Goal: Use online tool/utility: Use online tool/utility

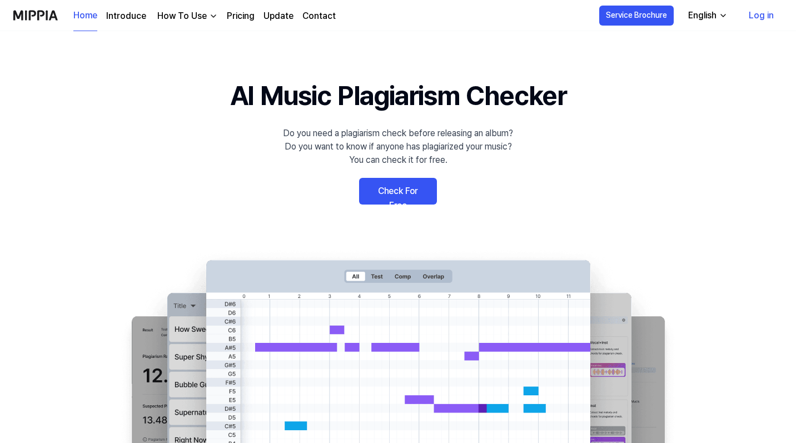
click at [403, 188] on link "Check For Free" at bounding box center [398, 191] width 78 height 27
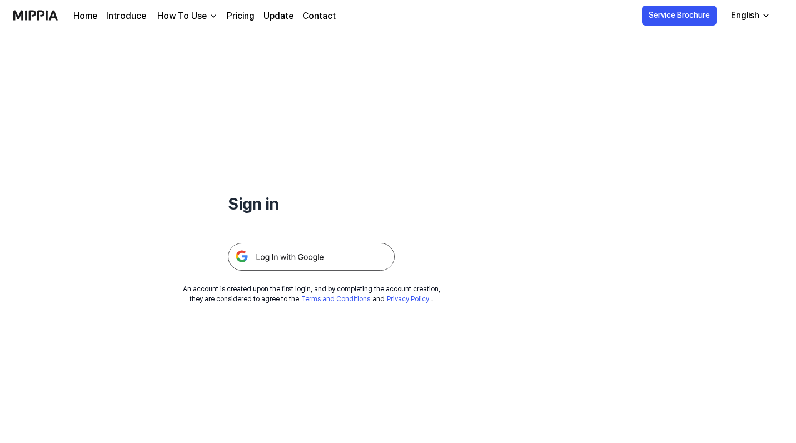
click at [321, 249] on img at bounding box center [311, 257] width 167 height 28
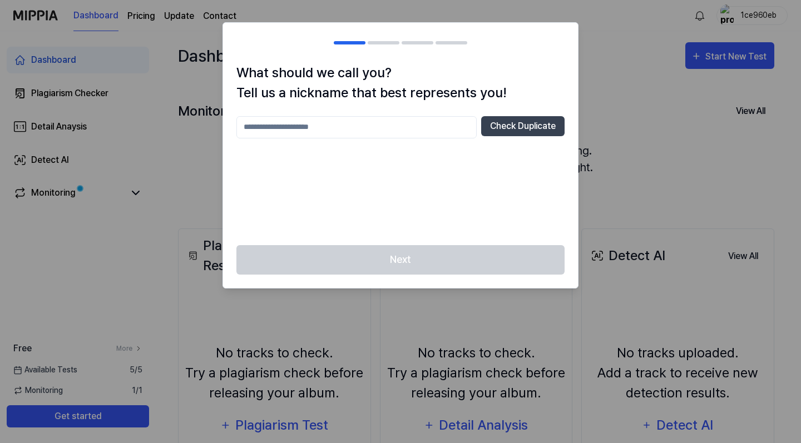
click at [454, 130] on input "text" at bounding box center [356, 127] width 240 height 22
type input "*"
type input "***"
click at [559, 122] on button "Check Duplicate" at bounding box center [522, 126] width 83 height 20
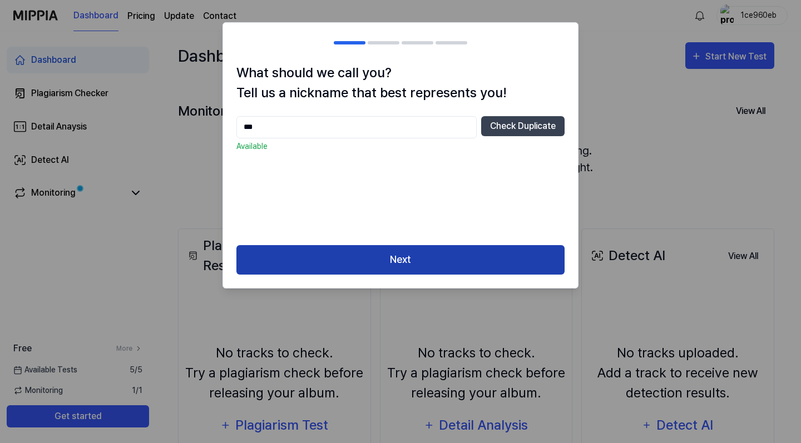
click at [465, 256] on button "Next" at bounding box center [400, 259] width 328 height 29
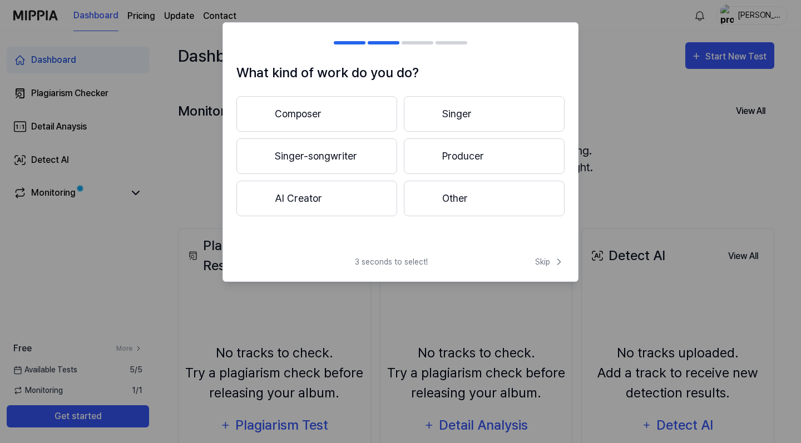
click at [468, 203] on button "Other" at bounding box center [484, 199] width 161 height 36
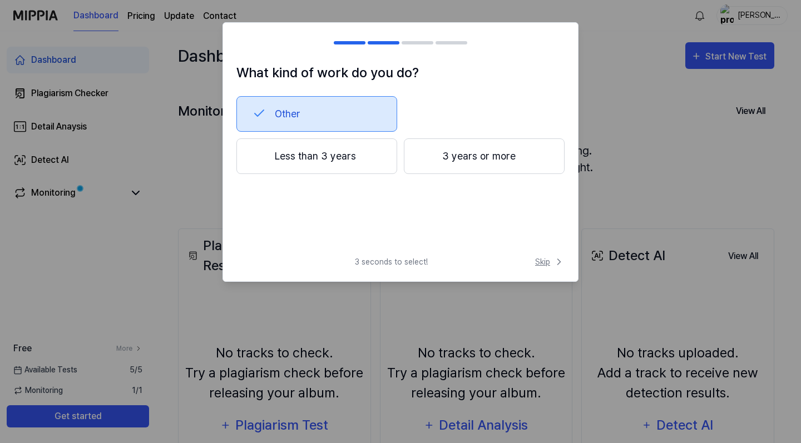
click at [546, 261] on span "Skip" at bounding box center [549, 262] width 29 height 12
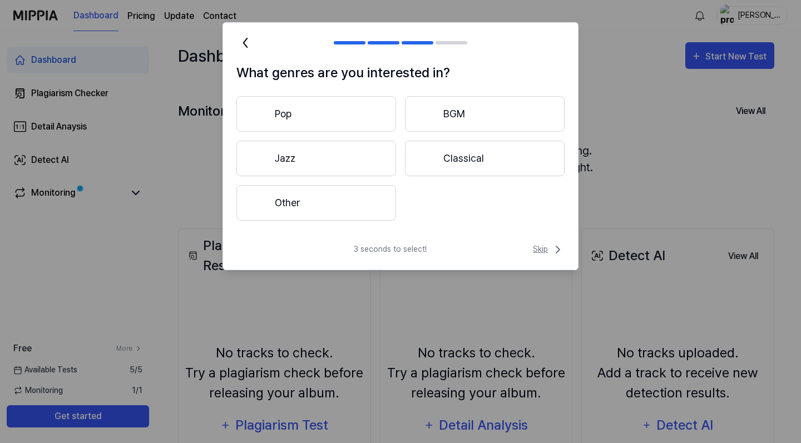
click at [545, 245] on span "Skip" at bounding box center [549, 249] width 32 height 13
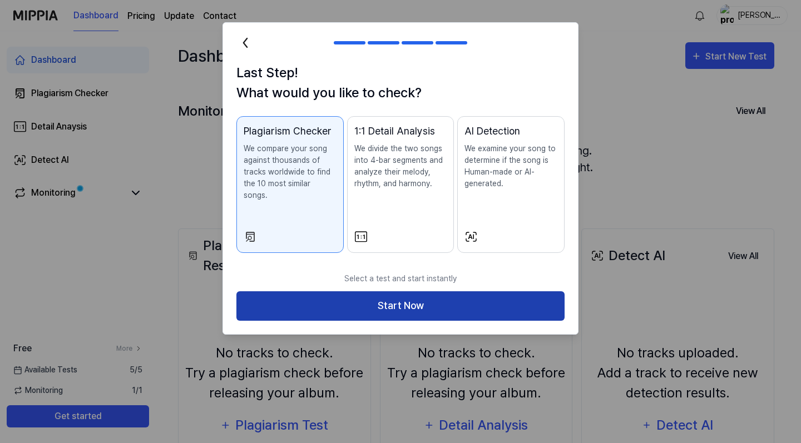
click at [439, 295] on button "Start Now" at bounding box center [400, 305] width 328 height 29
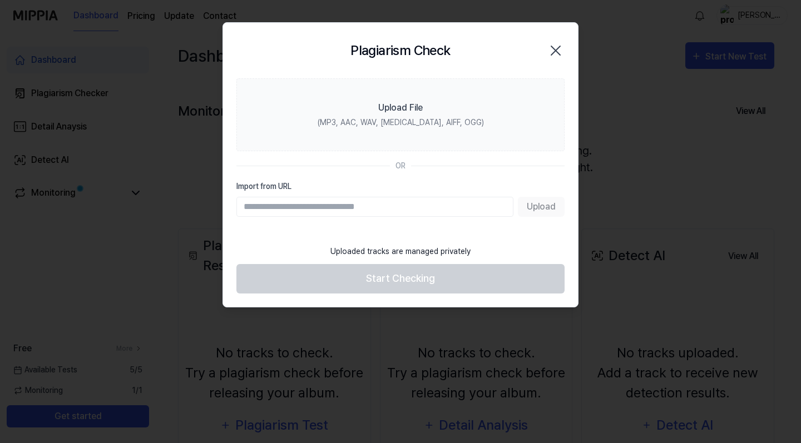
click at [356, 207] on input "Import from URL" at bounding box center [374, 207] width 277 height 20
type input "**********"
click at [284, 205] on input "Import from URL" at bounding box center [374, 207] width 277 height 20
paste input "**********"
type input "**********"
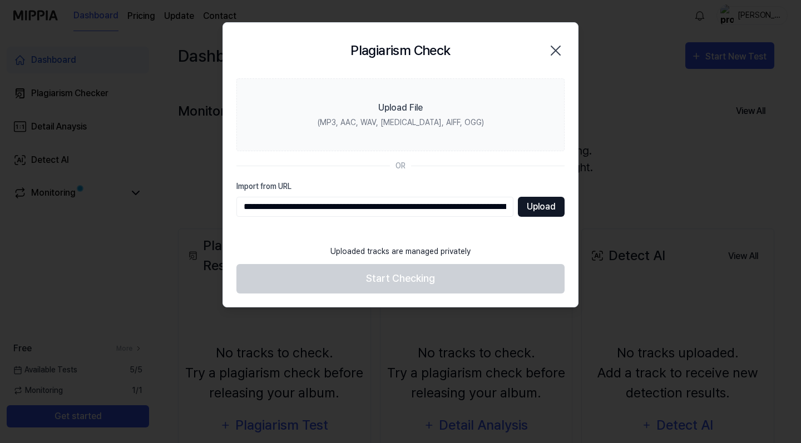
click at [542, 204] on button "Upload" at bounding box center [541, 207] width 47 height 20
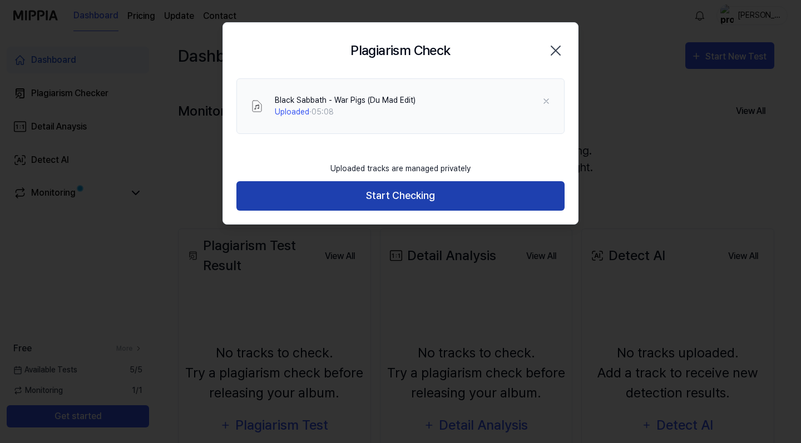
click at [516, 193] on button "Start Checking" at bounding box center [400, 195] width 328 height 29
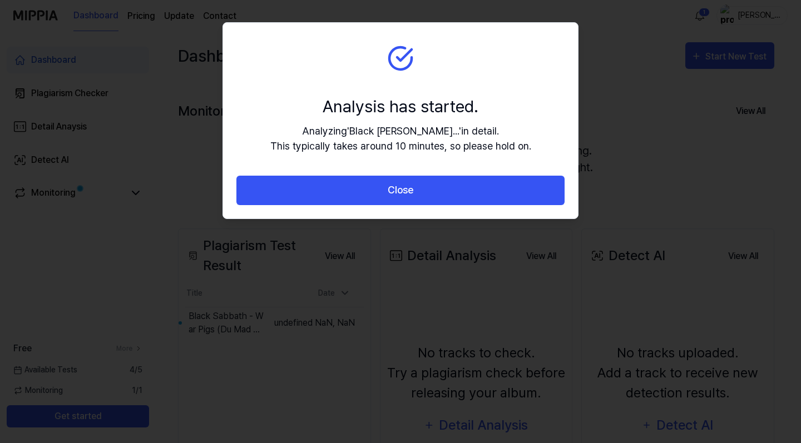
click at [466, 107] on div "Analysis has started." at bounding box center [400, 106] width 261 height 25
click at [602, 105] on div at bounding box center [400, 221] width 801 height 443
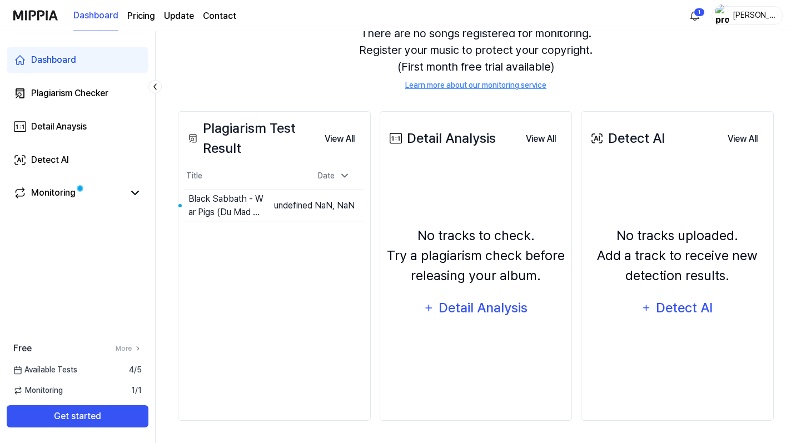
scroll to position [117, 0]
click at [265, 212] on button "Go to Results" at bounding box center [235, 206] width 59 height 18
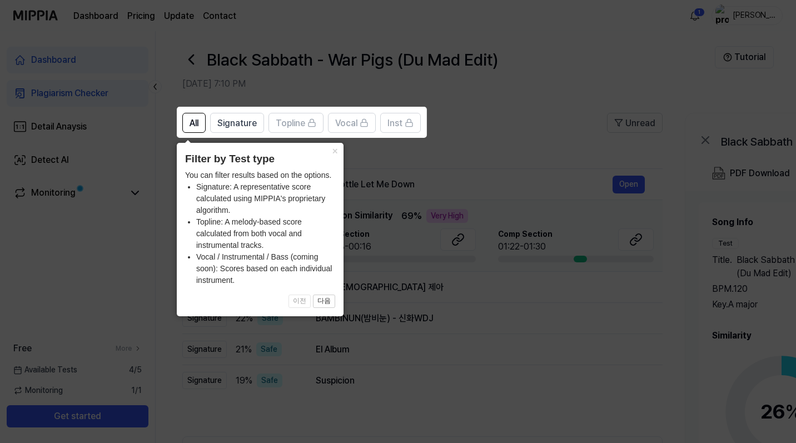
scroll to position [13, 0]
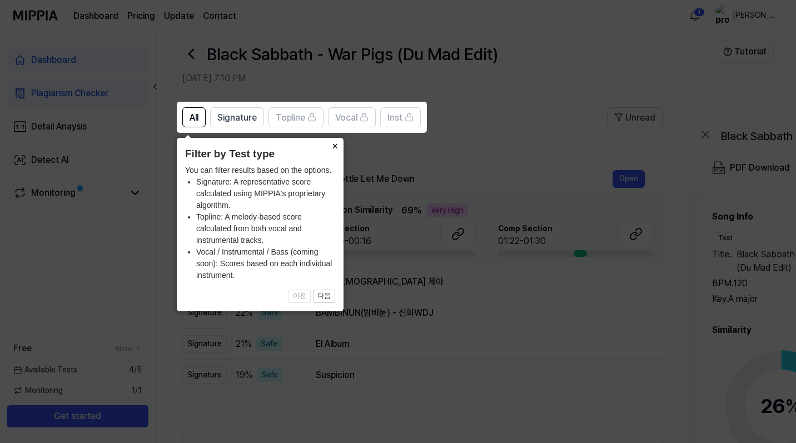
click at [336, 145] on button "×" at bounding box center [335, 146] width 18 height 16
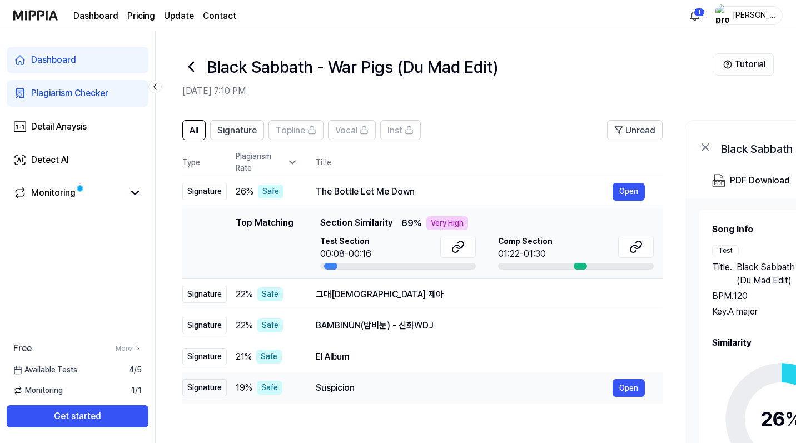
scroll to position [0, 0]
click at [250, 130] on span "Signature" at bounding box center [236, 130] width 39 height 13
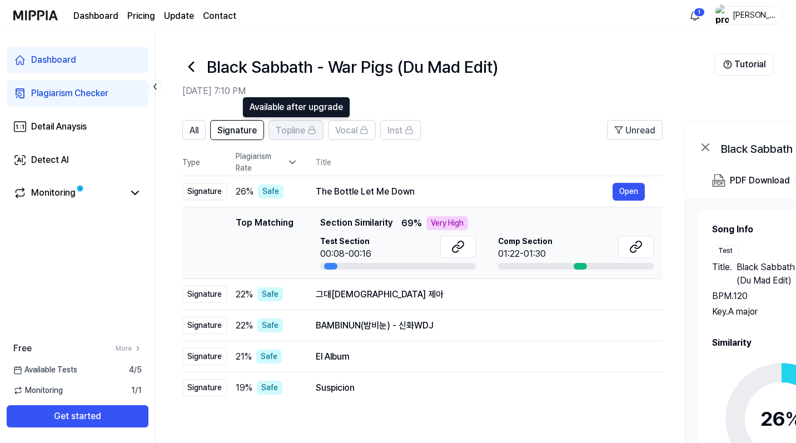
click at [289, 130] on span "Topline" at bounding box center [290, 130] width 29 height 13
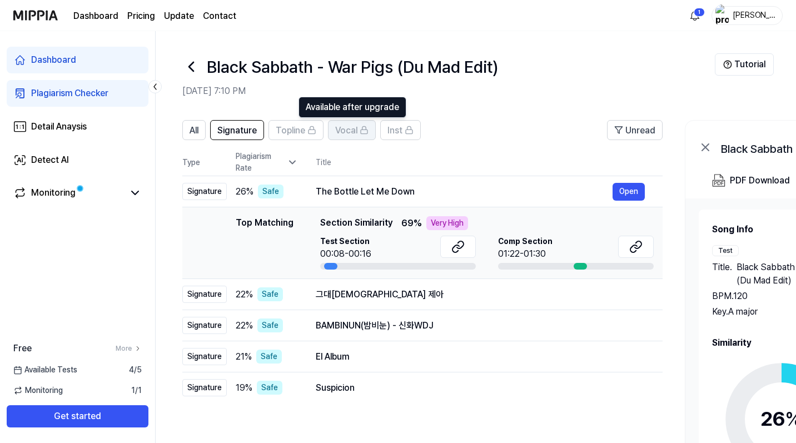
click at [344, 133] on span "Vocal" at bounding box center [346, 130] width 22 height 13
click at [182, 130] on button "All" at bounding box center [193, 130] width 23 height 20
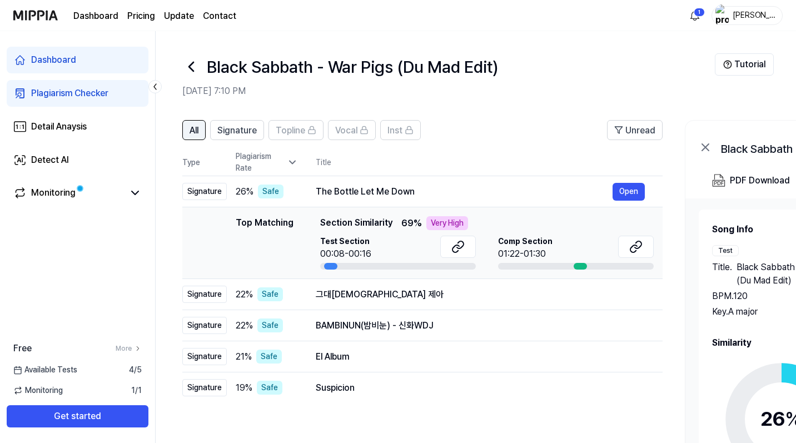
click at [196, 131] on span "All" at bounding box center [194, 130] width 9 height 13
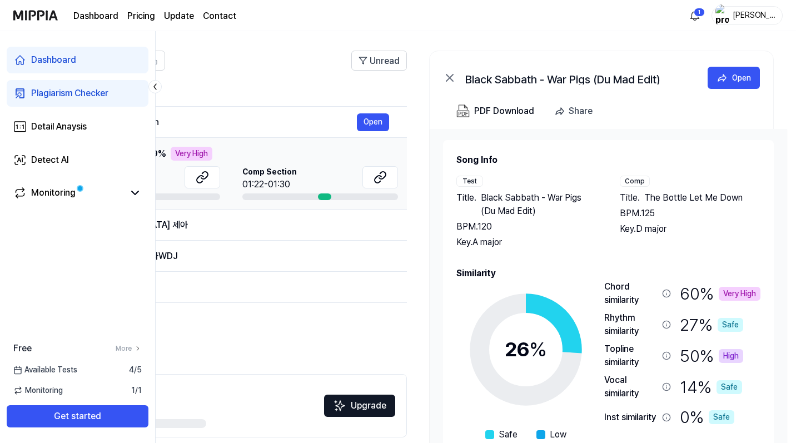
scroll to position [75, 0]
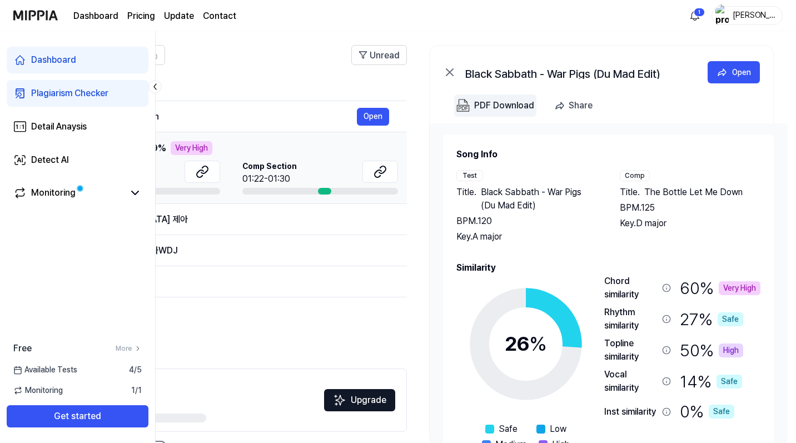
click at [491, 107] on div "PDF Download" at bounding box center [504, 105] width 60 height 14
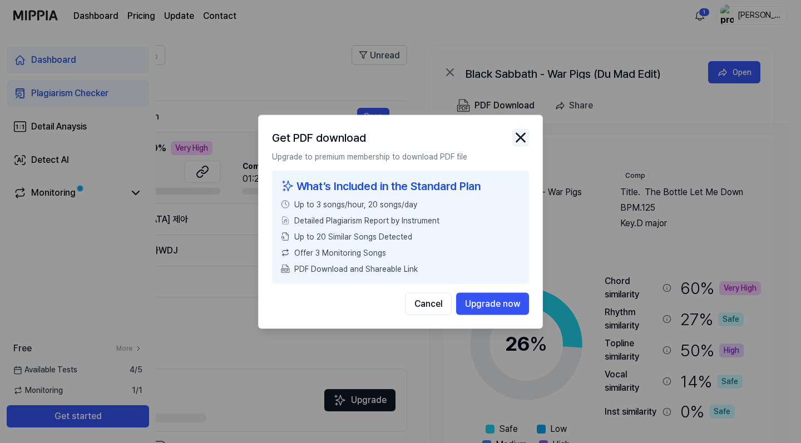
click at [515, 141] on img "button" at bounding box center [520, 137] width 17 height 17
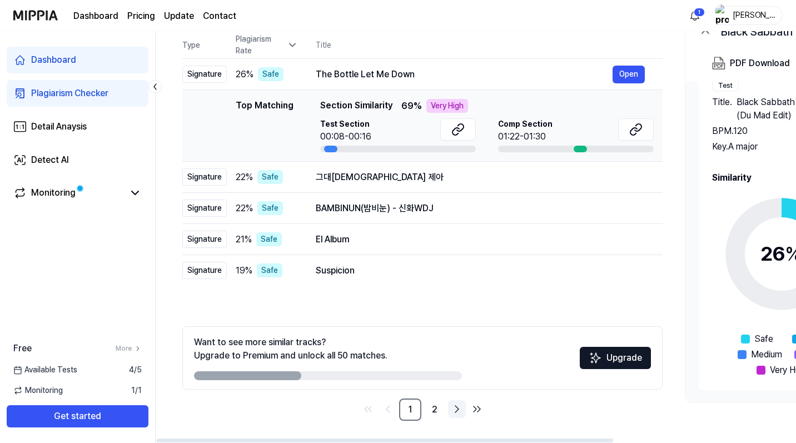
scroll to position [0, 0]
click at [430, 409] on link "2" at bounding box center [435, 410] width 22 height 22
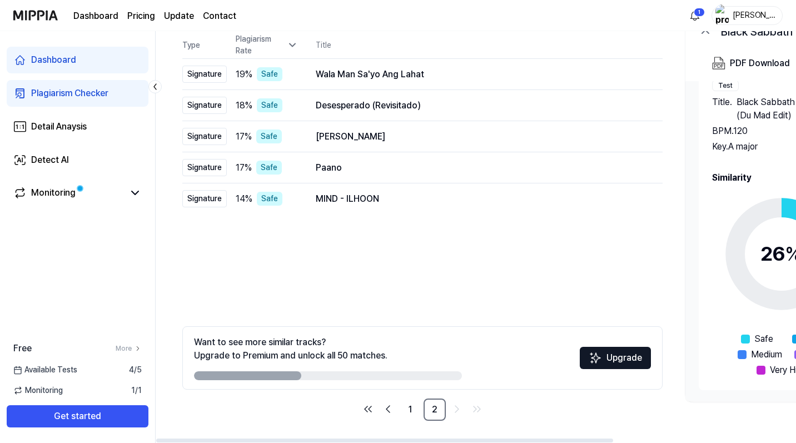
scroll to position [117, 0]
click at [419, 412] on link "1" at bounding box center [410, 410] width 22 height 22
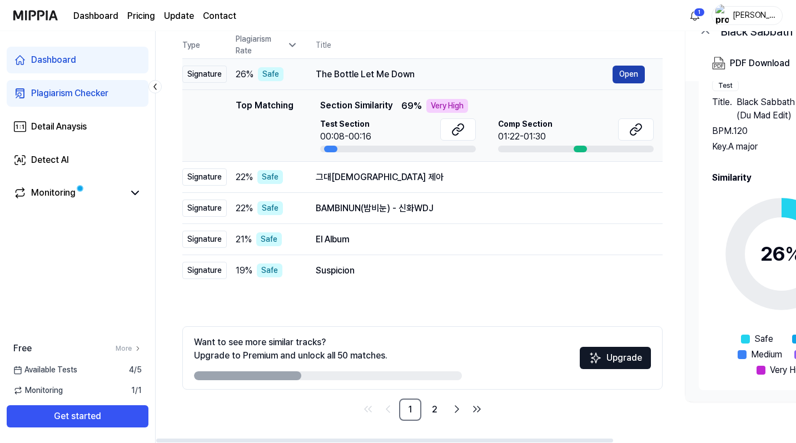
click at [629, 71] on button "Open" at bounding box center [629, 75] width 32 height 18
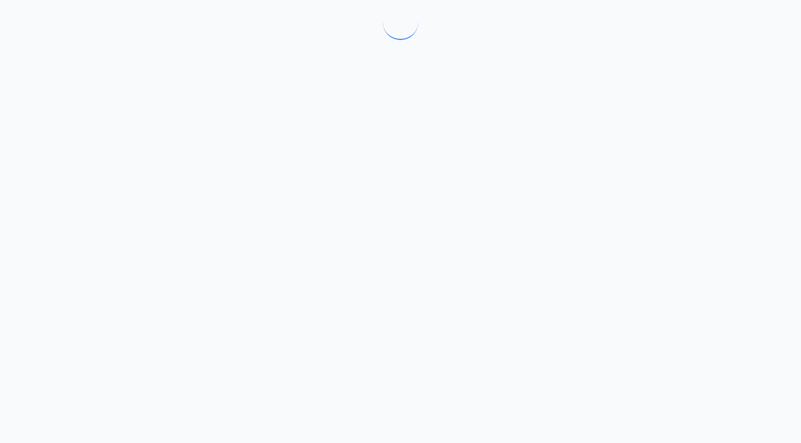
scroll to position [0, 0]
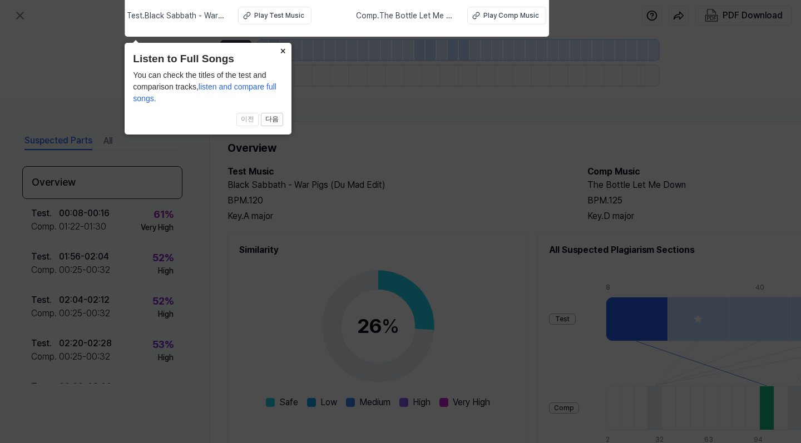
click at [282, 52] on button "×" at bounding box center [283, 51] width 18 height 16
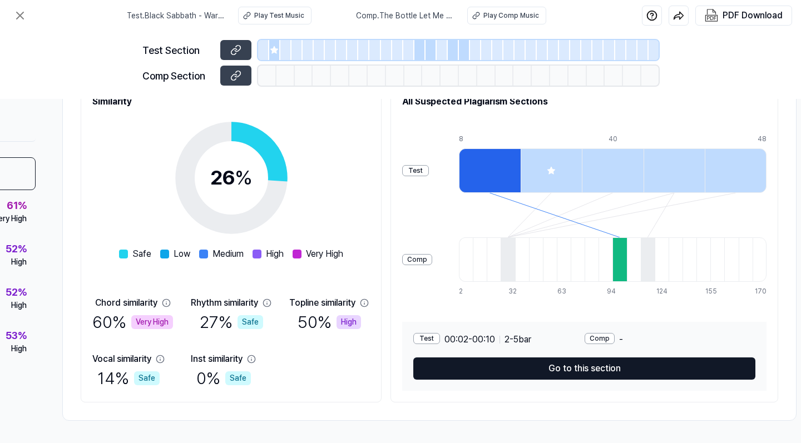
scroll to position [153, 147]
click at [563, 369] on button "Go to this section" at bounding box center [584, 368] width 342 height 22
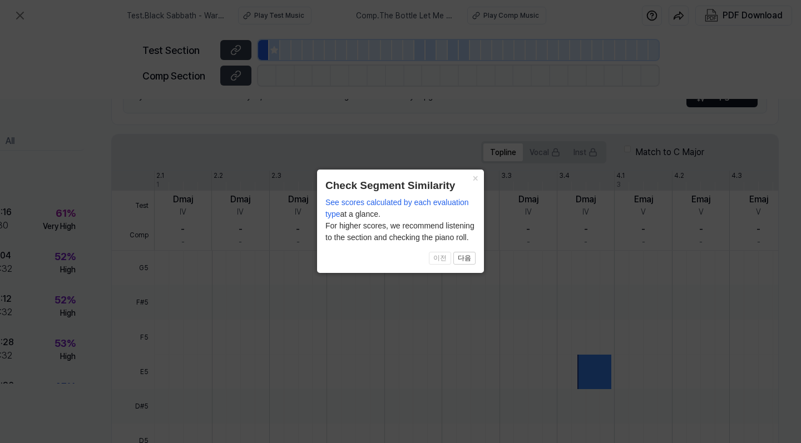
scroll to position [133, 80]
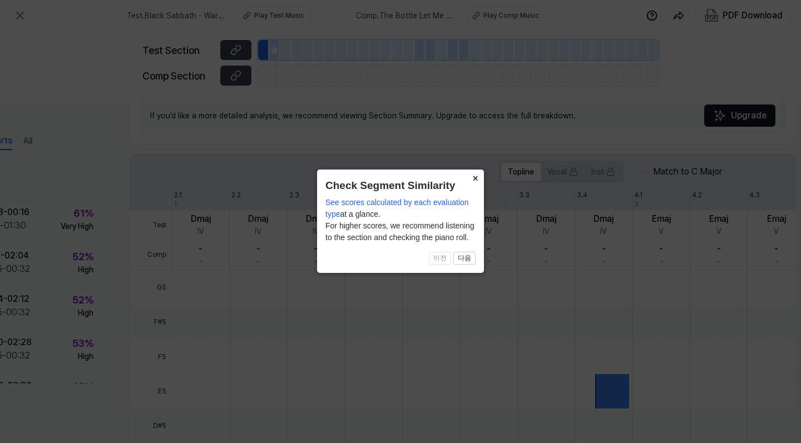
click at [473, 182] on button "×" at bounding box center [475, 178] width 18 height 16
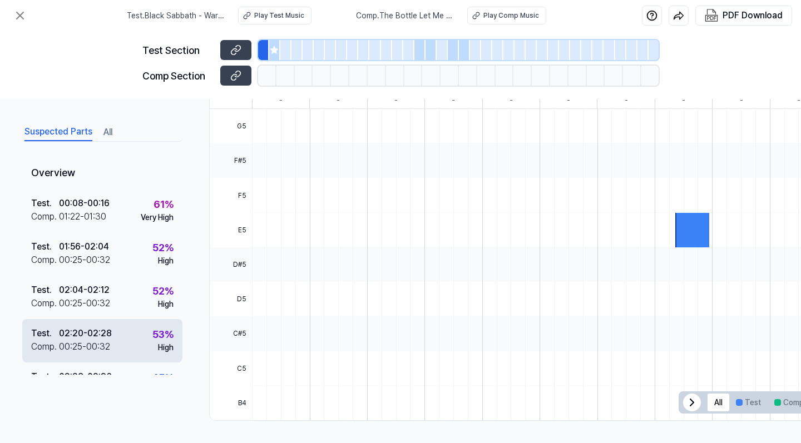
scroll to position [299, 0]
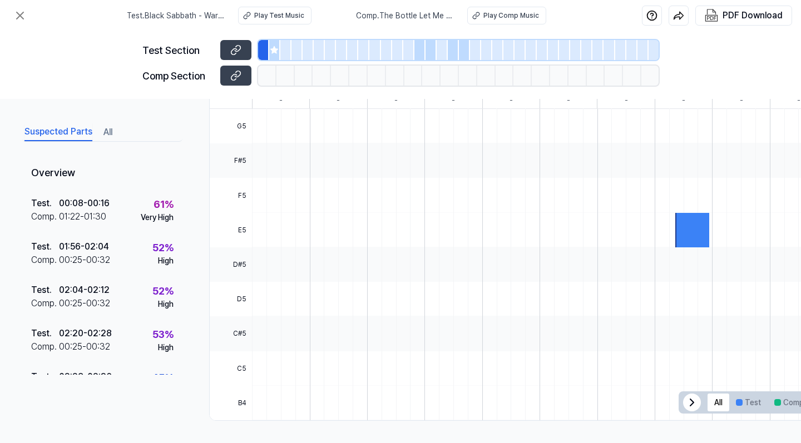
click at [47, 418] on div "Suspected Parts All Overview Test . 00:08 - 00:16 Comp . 01:22 - 01:30 61 % Ver…" at bounding box center [400, 271] width 801 height 344
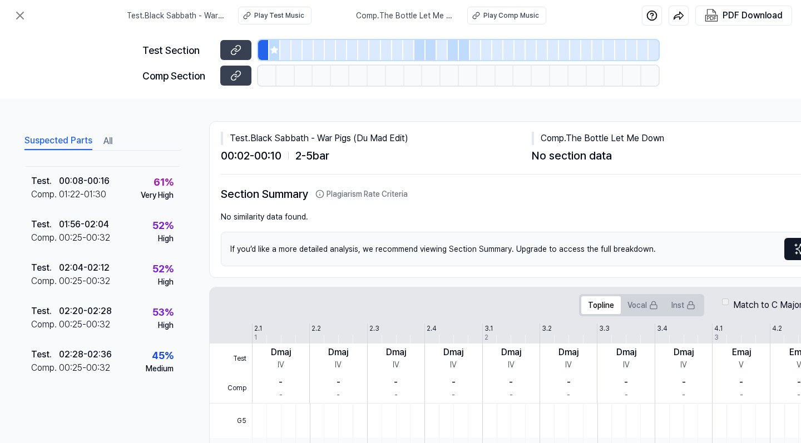
scroll to position [36, 0]
